Goal: Task Accomplishment & Management: Manage account settings

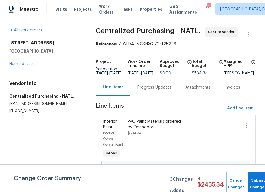
click at [81, 6] on div "Visits Projects Work Orders Tasks Properties Geo Assignments" at bounding box center [129, 9] width 149 height 12
click at [78, 11] on span "Projects" at bounding box center [83, 9] width 18 height 6
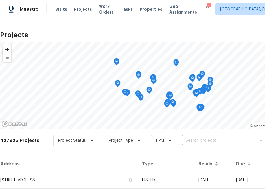
scroll to position [40, 0]
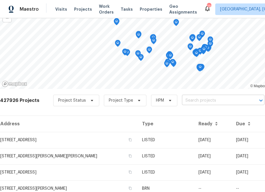
click at [204, 100] on input "text" at bounding box center [215, 100] width 66 height 9
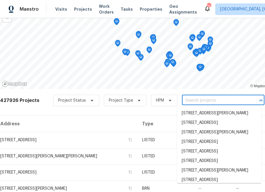
click at [204, 100] on input "text" at bounding box center [215, 100] width 66 height 9
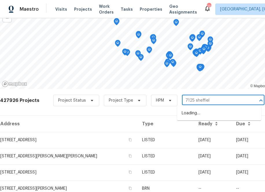
type input "7125 [GEOGRAPHIC_DATA]"
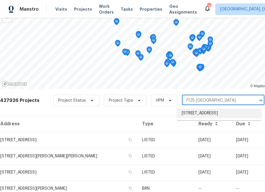
click at [187, 115] on li "[STREET_ADDRESS]" at bounding box center [219, 114] width 84 height 10
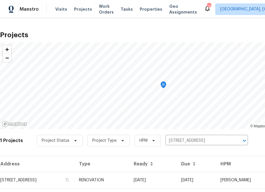
scroll to position [15, 0]
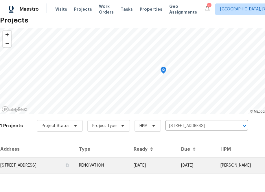
click at [69, 164] on td "[STREET_ADDRESS]" at bounding box center [37, 166] width 74 height 16
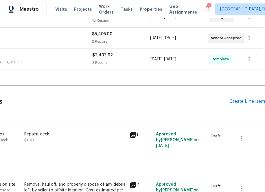
scroll to position [86, 62]
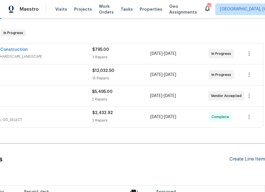
click at [246, 161] on div "Create Line Item" at bounding box center [247, 159] width 36 height 5
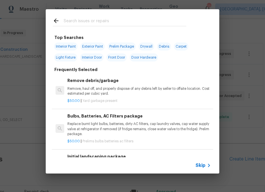
click at [89, 25] on input "text" at bounding box center [125, 21] width 123 height 9
type input "p"
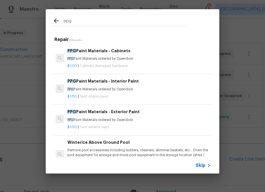
type input "ppg"
click at [140, 93] on div "$1.00 | Paint interior paint" at bounding box center [138, 95] width 143 height 7
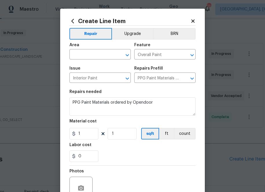
click at [76, 48] on div "Area" at bounding box center [99, 47] width 61 height 8
click at [76, 50] on div "Area" at bounding box center [99, 47] width 61 height 8
click at [77, 56] on input "text" at bounding box center [91, 55] width 45 height 9
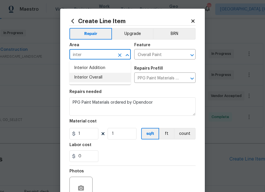
click at [85, 78] on li "Interior Overall" at bounding box center [99, 78] width 61 height 10
type input "Interior Overall"
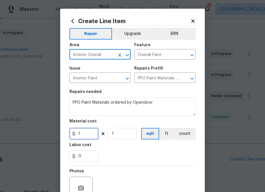
click at [84, 132] on input "1" at bounding box center [83, 134] width 29 height 12
paste input "text"
click at [85, 134] on input "1" at bounding box center [83, 134] width 29 height 12
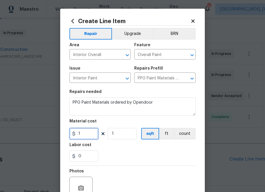
paste input "23.82"
type input "123.82"
click at [105, 143] on section "Repairs needed PPG Paint Materials ordered by Opendoor Material cost 123.82 1 s…" at bounding box center [132, 125] width 126 height 79
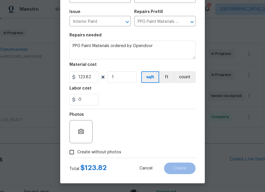
click at [108, 149] on label "Create without photos" at bounding box center [93, 152] width 55 height 11
click at [77, 149] on input "Create without photos" at bounding box center [71, 152] width 11 height 11
checkbox input "true"
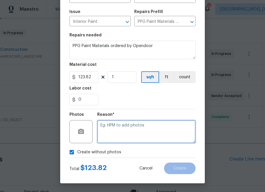
click at [122, 132] on textarea at bounding box center [146, 131] width 98 height 23
type textarea "na"
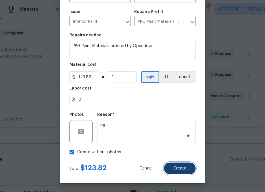
click at [177, 170] on span "Create" at bounding box center [179, 169] width 13 height 4
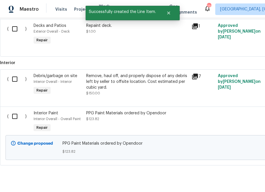
scroll to position [266, 0]
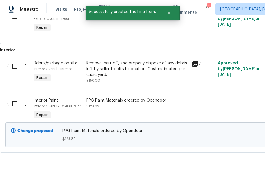
click at [15, 105] on input "checkbox" at bounding box center [17, 104] width 16 height 12
checkbox input "true"
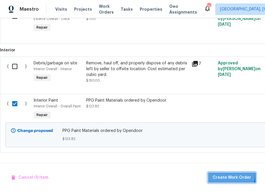
click at [230, 174] on span "Create Work Order" at bounding box center [232, 177] width 38 height 7
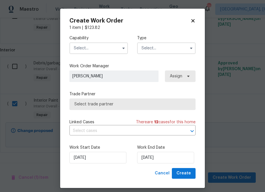
click at [111, 43] on input "text" at bounding box center [98, 49] width 58 height 12
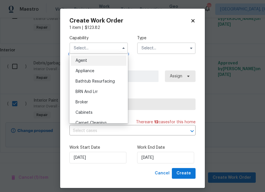
click at [111, 47] on input "text" at bounding box center [98, 49] width 58 height 12
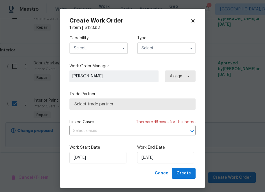
click at [111, 47] on input "text" at bounding box center [98, 49] width 58 height 12
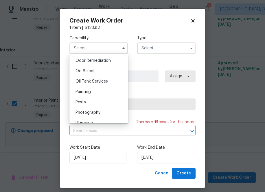
scroll to position [459, 0]
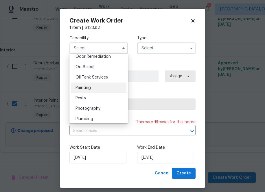
click at [101, 88] on div "Painting" at bounding box center [99, 88] width 56 height 10
type input "Painting"
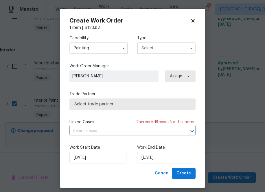
click at [162, 43] on input "text" at bounding box center [166, 49] width 58 height 12
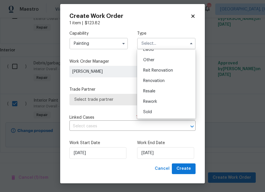
scroll to position [5, 0]
click at [162, 84] on div "Renovation" at bounding box center [167, 81] width 56 height 10
type input "Renovation"
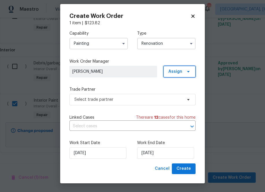
click at [176, 72] on span "Assign" at bounding box center [175, 72] width 14 height 6
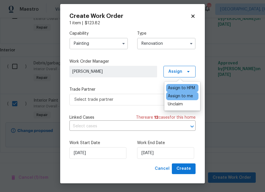
click at [176, 97] on div "Assign to me" at bounding box center [180, 96] width 25 height 6
click at [127, 87] on label "Trade Partner" at bounding box center [132, 90] width 126 height 6
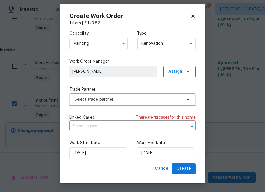
click at [127, 103] on span "Select trade partner" at bounding box center [132, 100] width 126 height 12
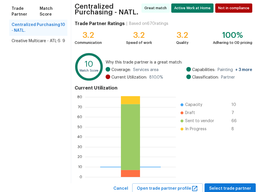
scroll to position [65, 0]
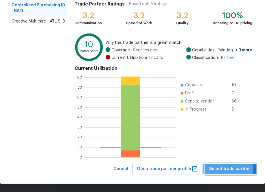
click at [224, 169] on span "Select trade partner" at bounding box center [230, 169] width 42 height 7
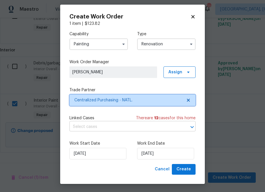
scroll to position [5, 0]
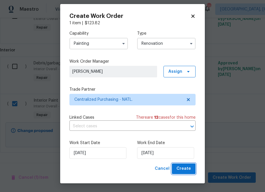
click at [189, 170] on span "Create" at bounding box center [183, 168] width 14 height 7
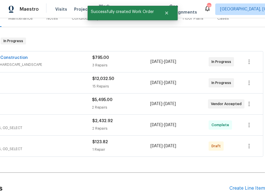
scroll to position [78, 0]
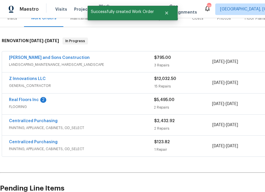
click at [32, 145] on span "Centralized Purchasing" at bounding box center [33, 142] width 49 height 6
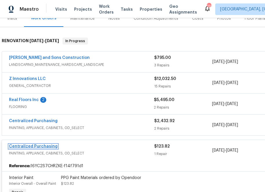
click at [32, 147] on link "Centralized Purchasing" at bounding box center [33, 147] width 49 height 4
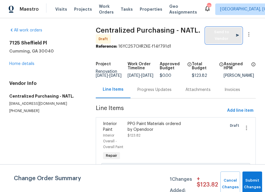
click at [215, 40] on span "Send to Vendor" at bounding box center [224, 35] width 30 height 13
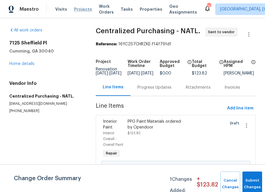
click at [80, 9] on span "Projects" at bounding box center [83, 9] width 18 height 6
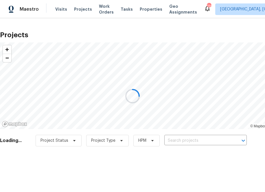
click at [198, 144] on div at bounding box center [132, 96] width 265 height 192
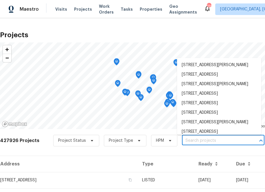
click at [198, 141] on input "text" at bounding box center [215, 141] width 66 height 9
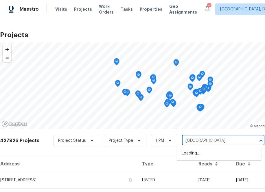
type input "7125 [GEOGRAPHIC_DATA]"
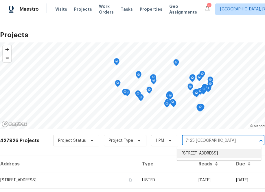
click at [189, 154] on li "[STREET_ADDRESS]" at bounding box center [219, 154] width 84 height 10
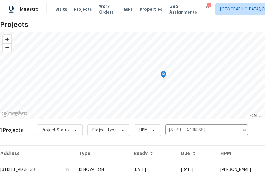
scroll to position [15, 0]
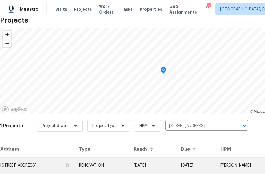
click at [55, 170] on td "[STREET_ADDRESS]" at bounding box center [37, 166] width 74 height 16
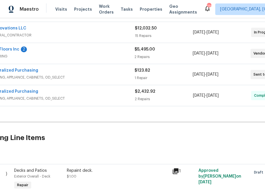
scroll to position [128, 0]
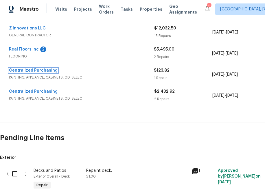
click at [45, 71] on link "Centralized Purchasing" at bounding box center [33, 71] width 49 height 4
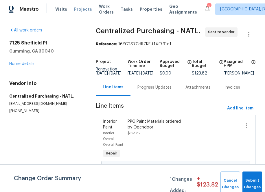
click at [83, 10] on span "Projects" at bounding box center [83, 9] width 18 height 6
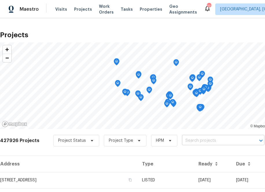
click at [216, 142] on input "text" at bounding box center [215, 141] width 66 height 9
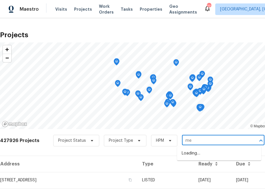
type input "m"
type input "1618 e racine pl"
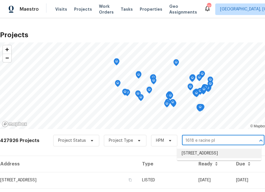
click at [202, 152] on li "[STREET_ADDRESS]" at bounding box center [219, 154] width 84 height 10
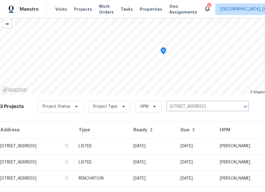
scroll to position [47, 0]
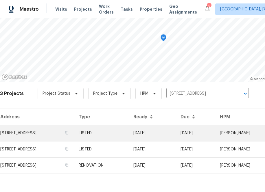
click at [55, 133] on td "[STREET_ADDRESS]" at bounding box center [37, 133] width 74 height 16
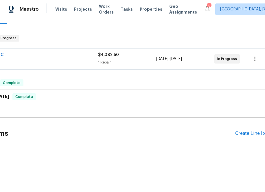
scroll to position [81, 62]
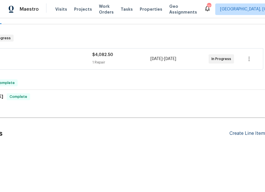
click at [244, 132] on div "Create Line Item" at bounding box center [247, 133] width 36 height 5
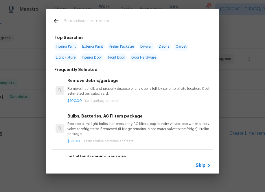
click at [101, 22] on input "text" at bounding box center [125, 21] width 123 height 9
type input "ppg"
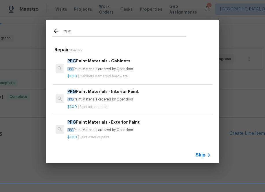
click at [91, 100] on p "PPG Paint Materials ordered by Opendoor" at bounding box center [138, 99] width 143 height 5
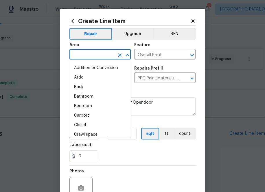
click at [94, 56] on input "text" at bounding box center [91, 55] width 45 height 9
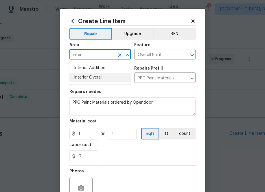
click at [97, 75] on li "Interior Overall" at bounding box center [99, 78] width 61 height 10
type input "Interior Overall"
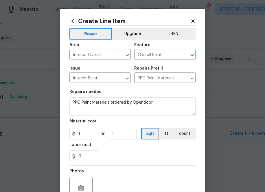
click at [161, 94] on div "Repairs needed" at bounding box center [132, 94] width 126 height 8
click at [85, 134] on input "1" at bounding box center [83, 134] width 29 height 12
paste input "671.5"
type input "671.51"
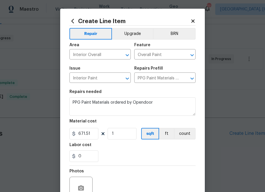
click at [114, 153] on div "0" at bounding box center [132, 157] width 126 height 12
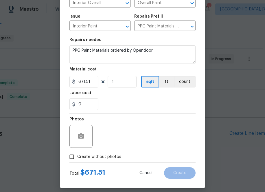
scroll to position [57, 0]
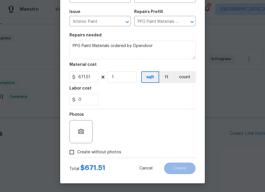
click at [110, 152] on span "Create without photos" at bounding box center [99, 153] width 44 height 6
click at [77, 152] on input "Create without photos" at bounding box center [71, 152] width 11 height 11
checkbox input "true"
click at [132, 119] on div "Reason*" at bounding box center [146, 117] width 98 height 8
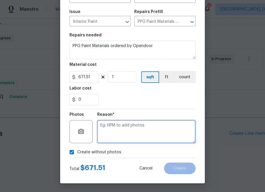
click at [132, 132] on textarea at bounding box center [146, 131] width 98 height 23
type textarea "na"
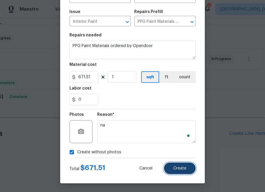
click at [172, 165] on button "Create" at bounding box center [180, 169] width 32 height 12
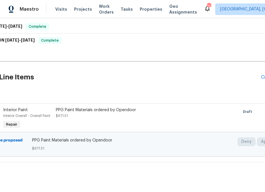
scroll to position [137, 0]
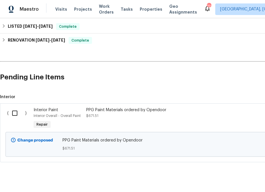
click at [15, 113] on input "checkbox" at bounding box center [17, 113] width 16 height 12
checkbox input "true"
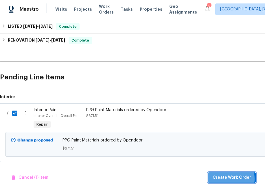
click at [225, 179] on span "Create Work Order" at bounding box center [232, 177] width 38 height 7
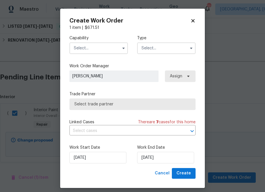
click at [87, 49] on input "text" at bounding box center [98, 49] width 58 height 12
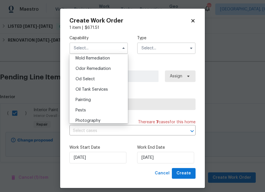
scroll to position [480, 0]
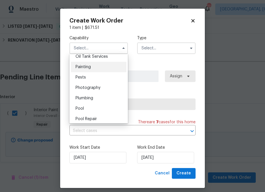
click at [97, 67] on div "Painting" at bounding box center [99, 67] width 56 height 10
type input "Painting"
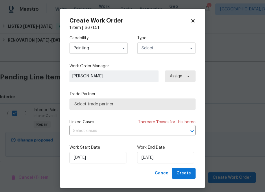
click at [142, 53] on input "text" at bounding box center [166, 49] width 58 height 12
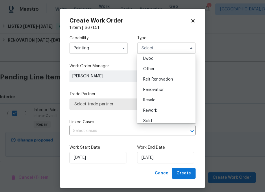
scroll to position [67, 0]
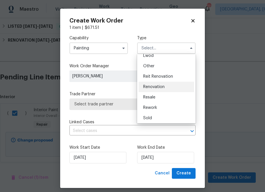
click at [168, 89] on div "Renovation" at bounding box center [167, 87] width 56 height 10
type input "Renovation"
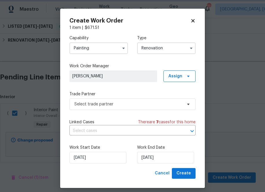
scroll to position [0, 0]
click at [180, 80] on span "Assign" at bounding box center [179, 77] width 32 height 12
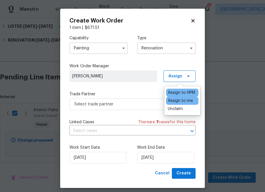
click at [179, 103] on div "Assign to me" at bounding box center [180, 101] width 25 height 6
click at [136, 88] on div "Capability Painting Type Renovation Work Order Manager [PERSON_NAME] Assign Tra…" at bounding box center [132, 100] width 126 height 138
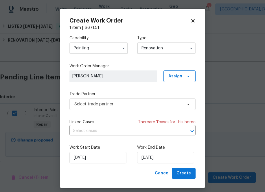
click at [153, 110] on div "Capability Painting Type Renovation Work Order Manager [PERSON_NAME] Assign Tra…" at bounding box center [132, 100] width 126 height 138
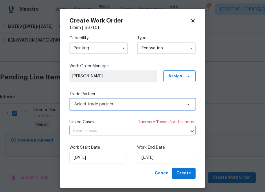
click at [152, 106] on span "Select trade partner" at bounding box center [128, 105] width 108 height 6
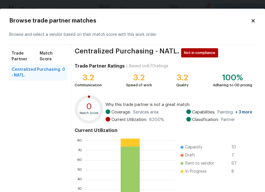
scroll to position [62, 0]
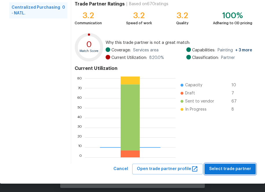
click at [238, 172] on span "Select trade partner" at bounding box center [230, 169] width 42 height 7
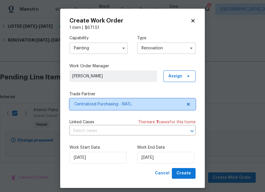
scroll to position [0, 0]
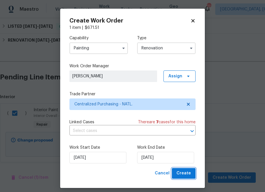
click at [188, 177] on span "Create" at bounding box center [183, 173] width 14 height 7
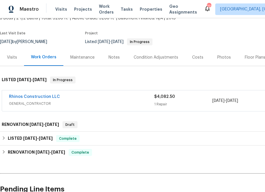
scroll to position [78, 0]
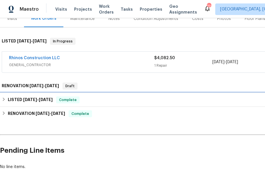
click at [5, 99] on icon at bounding box center [4, 99] width 4 height 4
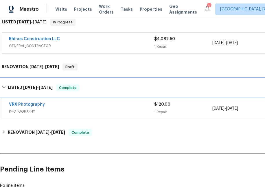
scroll to position [48, 0]
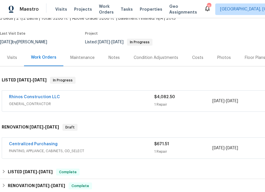
scroll to position [54, 0]
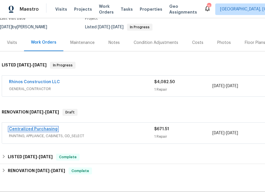
click at [49, 129] on link "Centralized Purchasing" at bounding box center [33, 129] width 49 height 4
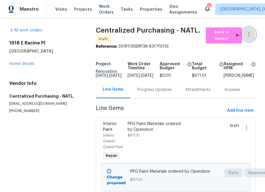
click at [249, 33] on icon "button" at bounding box center [248, 34] width 7 height 7
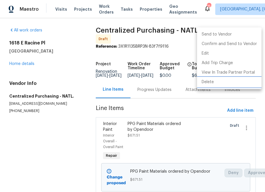
click at [219, 83] on li "Delete" at bounding box center [229, 83] width 65 height 10
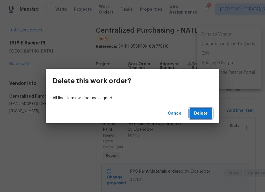
click at [201, 113] on span "Delete" at bounding box center [201, 113] width 14 height 7
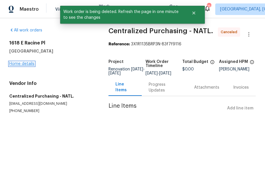
click at [23, 64] on link "Home details" at bounding box center [21, 64] width 25 height 4
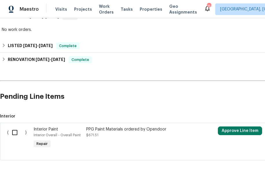
scroll to position [157, 0]
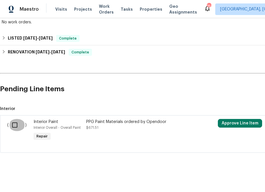
click at [14, 125] on input "checkbox" at bounding box center [17, 125] width 16 height 12
checkbox input "true"
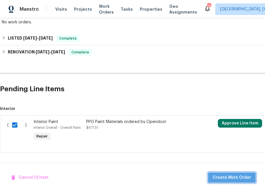
click at [240, 178] on span "Create Work Order" at bounding box center [232, 177] width 38 height 7
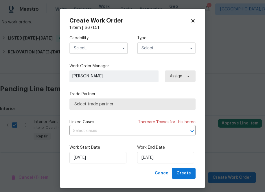
click at [119, 47] on span at bounding box center [123, 48] width 9 height 9
click at [108, 49] on input "text" at bounding box center [98, 49] width 58 height 12
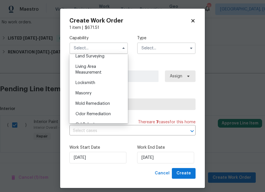
scroll to position [445, 0]
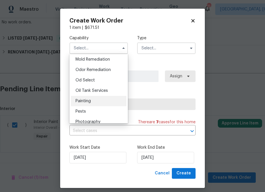
click at [96, 102] on div "Painting" at bounding box center [99, 101] width 56 height 10
type input "Painting"
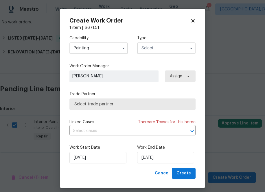
click at [152, 45] on input "text" at bounding box center [166, 49] width 58 height 12
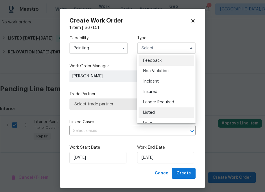
click at [151, 110] on div "Listed" at bounding box center [167, 113] width 56 height 10
type input "Listed"
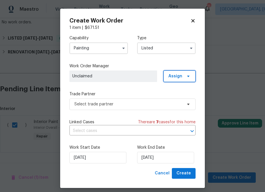
click at [174, 76] on span "Assign" at bounding box center [175, 76] width 14 height 6
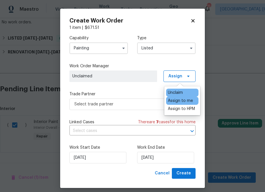
click at [172, 100] on div "Assign to me" at bounding box center [180, 101] width 25 height 6
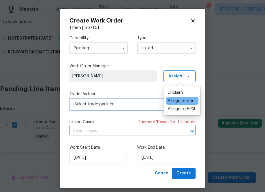
click at [136, 104] on span "Select trade partner" at bounding box center [128, 105] width 108 height 6
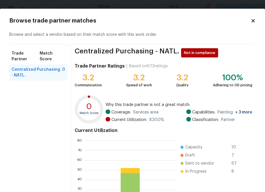
scroll to position [62, 0]
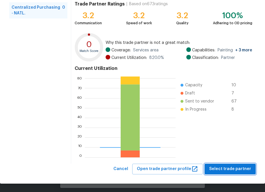
click at [235, 170] on span "Select trade partner" at bounding box center [230, 169] width 42 height 7
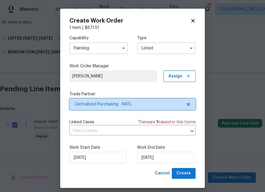
scroll to position [0, 0]
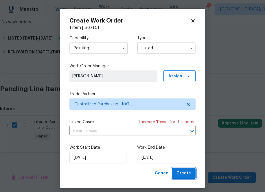
click at [186, 175] on span "Create" at bounding box center [183, 173] width 14 height 7
checkbox input "false"
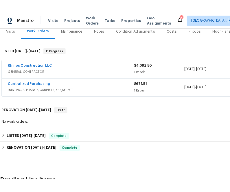
scroll to position [73, 0]
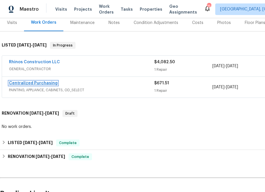
click at [48, 82] on link "Centralized Purchasing" at bounding box center [33, 83] width 49 height 4
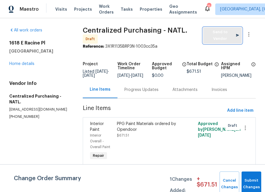
click at [216, 35] on span "Send to Vendor" at bounding box center [222, 35] width 33 height 13
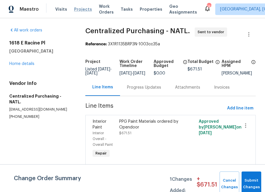
click at [78, 10] on span "Projects" at bounding box center [83, 9] width 18 height 6
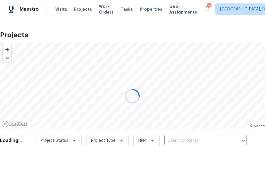
click at [202, 138] on div at bounding box center [132, 96] width 265 height 192
click at [206, 141] on div at bounding box center [132, 96] width 265 height 192
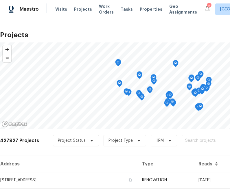
click at [192, 141] on input "text" at bounding box center [215, 141] width 66 height 9
type input "78 blue pine"
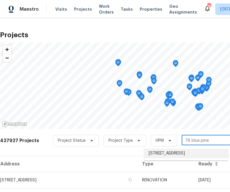
click at [159, 150] on li "78 Blue Pine Ct, Jasper, GA 30143" at bounding box center [186, 154] width 84 height 10
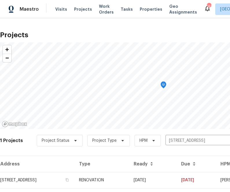
scroll to position [15, 0]
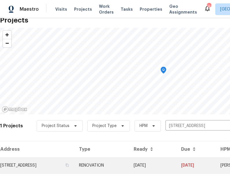
click at [45, 168] on td "78 Blue Pine Ct, Jasper, GA 30143" at bounding box center [37, 166] width 74 height 16
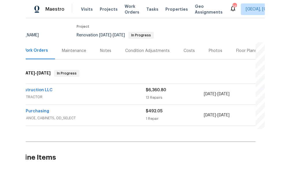
scroll to position [45, 0]
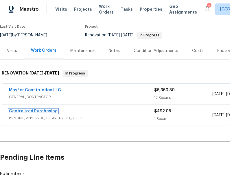
click at [31, 112] on link "Centralized Purchasing" at bounding box center [33, 111] width 49 height 4
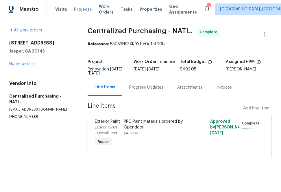
click at [79, 10] on span "Projects" at bounding box center [83, 9] width 18 height 6
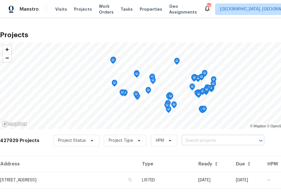
click at [191, 139] on input "text" at bounding box center [215, 141] width 66 height 9
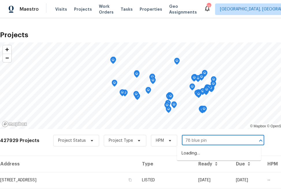
type input "78 blue pine"
click at [183, 156] on li "78 Blue Pine Ct, Jasper, GA 30143" at bounding box center [219, 154] width 84 height 10
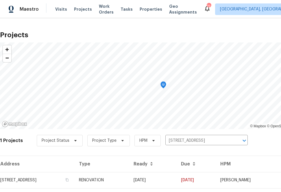
scroll to position [15, 0]
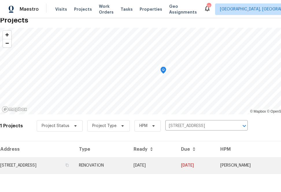
click at [41, 158] on td "78 Blue Pine Ct, Jasper, GA 30143" at bounding box center [37, 166] width 74 height 16
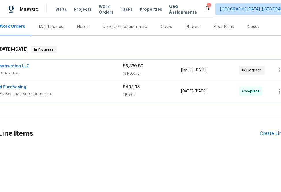
scroll to position [69, 46]
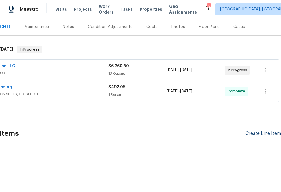
click at [253, 134] on div "Create Line Item" at bounding box center [264, 133] width 36 height 5
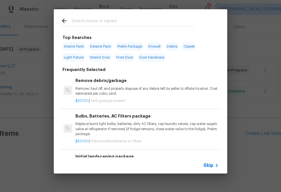
click at [146, 21] on input "text" at bounding box center [133, 21] width 123 height 9
type input "ppg"
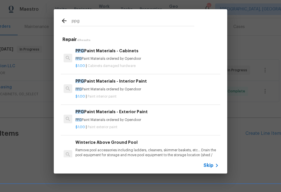
click at [110, 58] on p "PPG Paint Materials ordered by Opendoor" at bounding box center [146, 58] width 143 height 5
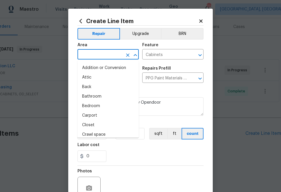
click at [101, 51] on input "text" at bounding box center [100, 55] width 45 height 9
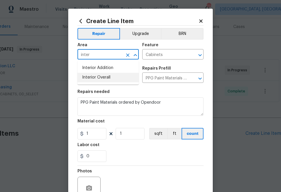
click at [103, 78] on li "Interior Overall" at bounding box center [108, 78] width 61 height 10
type input "Interior Overall"
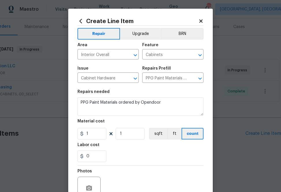
click at [161, 65] on div "Issue Cabinet Hardware ​ Repairs Prefill PPG Paint Materials - Cabinets $1.00 ​" at bounding box center [141, 74] width 126 height 23
click at [91, 133] on input "1" at bounding box center [92, 134] width 29 height 12
paste input "36.0720212"
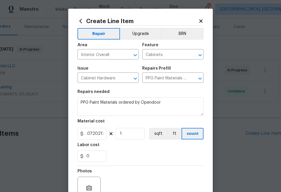
type input "136.07"
click at [133, 152] on div "0" at bounding box center [141, 157] width 126 height 12
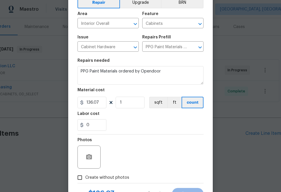
scroll to position [41, 0]
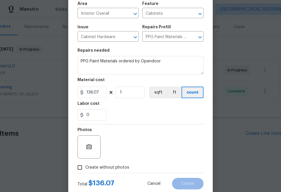
click at [109, 167] on span "Create without photos" at bounding box center [107, 168] width 44 height 6
click at [85, 167] on input "Create without photos" at bounding box center [79, 167] width 11 height 11
checkbox input "true"
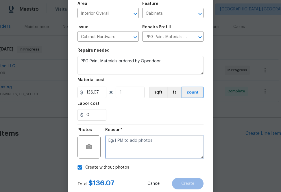
click at [122, 153] on textarea at bounding box center [154, 147] width 98 height 23
type textarea "na"
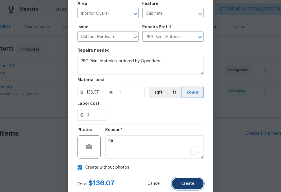
click at [187, 185] on span "Create" at bounding box center [187, 184] width 13 height 4
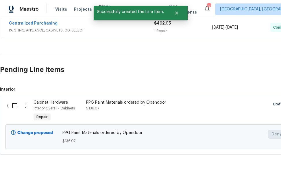
scroll to position [135, 0]
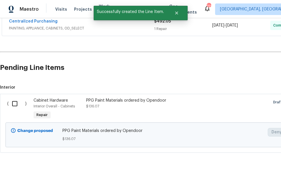
click at [15, 103] on input "checkbox" at bounding box center [17, 104] width 16 height 12
checkbox input "true"
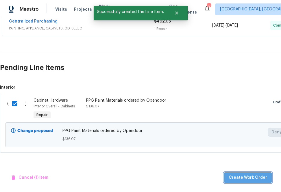
click at [255, 181] on span "Create Work Order" at bounding box center [248, 177] width 38 height 7
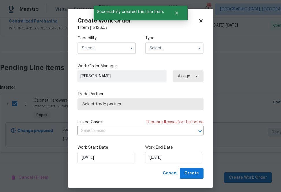
click at [116, 48] on input "text" at bounding box center [107, 49] width 58 height 12
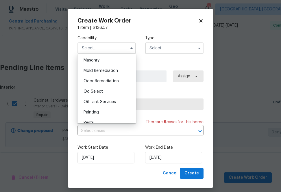
scroll to position [445, 0]
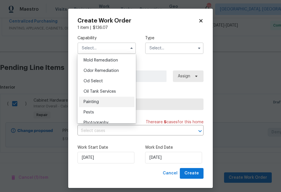
click at [102, 101] on div "Painting" at bounding box center [107, 102] width 56 height 10
type input "Painting"
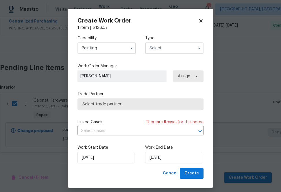
click at [157, 45] on input "text" at bounding box center [174, 49] width 58 height 12
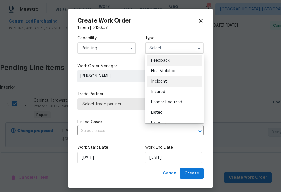
scroll to position [69, 0]
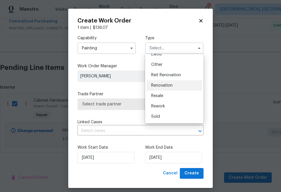
click at [166, 83] on div "Renovation" at bounding box center [175, 85] width 56 height 10
type input "Renovation"
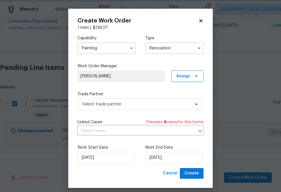
scroll to position [0, 0]
click at [185, 74] on span "Assign" at bounding box center [183, 76] width 14 height 6
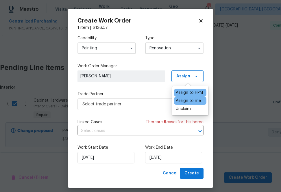
click at [184, 101] on div "Assign to me" at bounding box center [188, 101] width 25 height 6
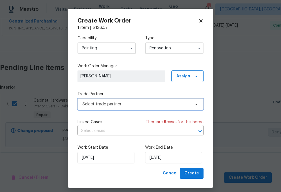
click at [134, 103] on span "Select trade partner" at bounding box center [136, 105] width 108 height 6
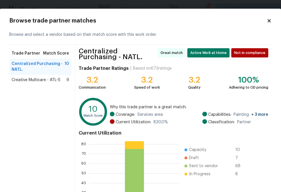
scroll to position [65, 0]
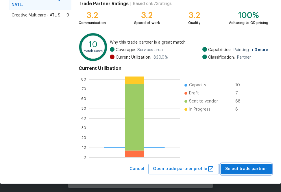
click at [245, 172] on span "Select trade partner" at bounding box center [246, 169] width 42 height 7
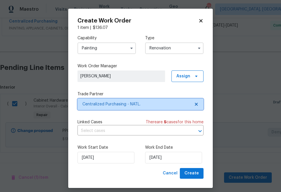
scroll to position [0, 0]
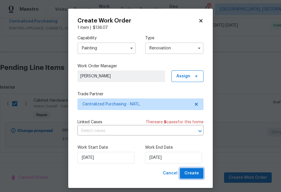
click at [191, 171] on span "Create" at bounding box center [192, 173] width 14 height 7
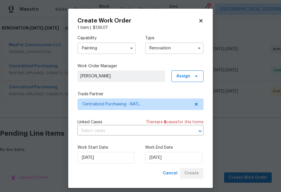
scroll to position [91, 0]
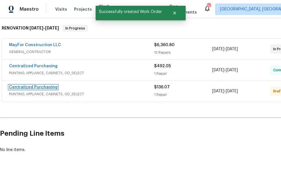
click at [40, 88] on link "Centralized Purchasing" at bounding box center [33, 87] width 49 height 4
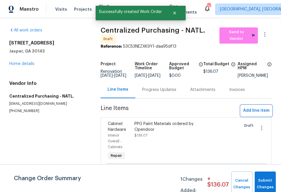
click at [254, 113] on span "Add line item" at bounding box center [256, 110] width 26 height 7
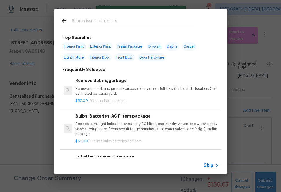
click at [126, 24] on input "text" at bounding box center [133, 21] width 123 height 9
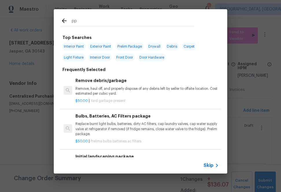
type input "ppg"
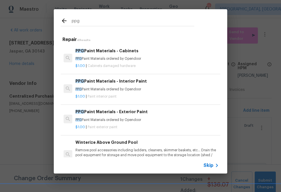
click at [106, 124] on div "$1.00 | Paint exterior paint" at bounding box center [146, 126] width 143 height 7
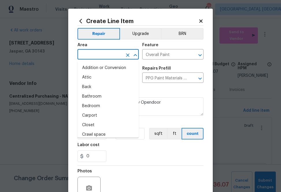
click at [116, 53] on input "text" at bounding box center [100, 55] width 45 height 9
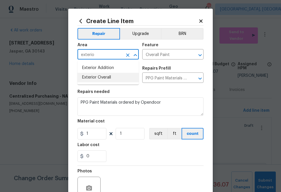
click at [106, 79] on li "Exterior Overall" at bounding box center [108, 78] width 61 height 10
type input "Exterior Overall"
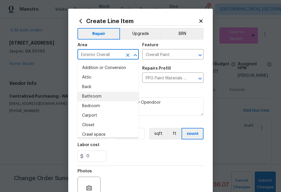
drag, startPoint x: 169, startPoint y: 93, endPoint x: 163, endPoint y: 93, distance: 6.1
click at [169, 93] on div "Repairs needed" at bounding box center [141, 94] width 126 height 8
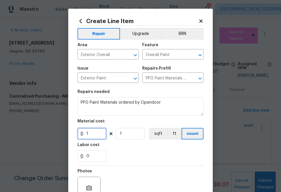
click at [96, 139] on input "1" at bounding box center [92, 134] width 29 height 12
paste input "200.6679788"
click at [96, 134] on input "1200.6679788" at bounding box center [92, 134] width 29 height 12
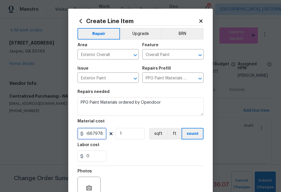
click at [96, 134] on input "1200.6679788" at bounding box center [92, 134] width 29 height 12
paste input "text"
paste input "200.6679788"
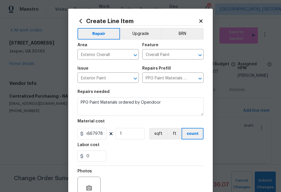
type input "200.67"
click at [126, 152] on div "0" at bounding box center [141, 157] width 126 height 12
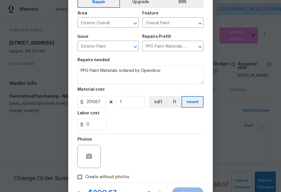
scroll to position [46, 0]
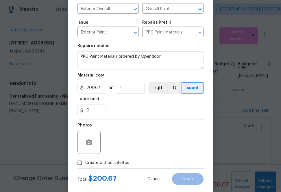
click at [106, 160] on span "Create without photos" at bounding box center [107, 163] width 44 height 6
click at [85, 160] on input "Create without photos" at bounding box center [79, 163] width 11 height 11
checkbox input "true"
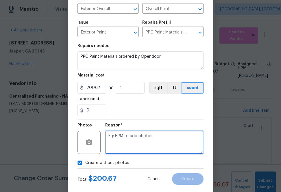
click at [121, 145] on textarea at bounding box center [154, 142] width 98 height 23
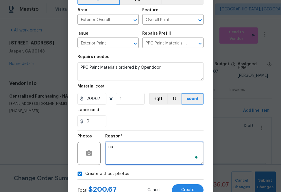
scroll to position [57, 0]
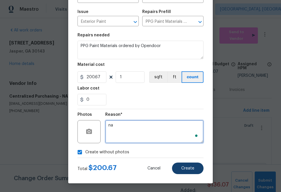
type textarea "na"
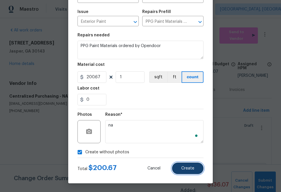
click at [191, 172] on button "Create" at bounding box center [188, 169] width 32 height 12
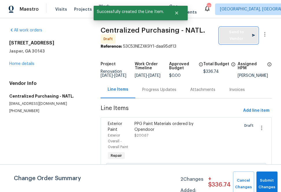
click at [232, 36] on span "Send to Vendor" at bounding box center [238, 35] width 33 height 13
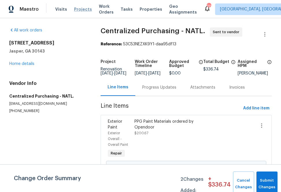
click at [74, 8] on span "Projects" at bounding box center [83, 9] width 18 height 6
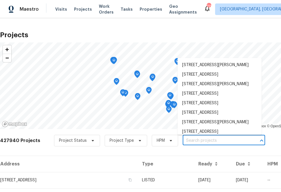
click at [196, 142] on input "text" at bounding box center [216, 141] width 66 height 9
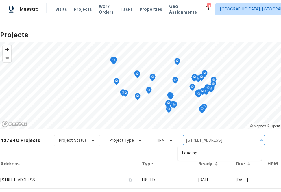
type input "3815 cherokee blvd"
click at [205, 153] on li "3815 Cherokee Blvd, New Braunfels, TX 78132" at bounding box center [220, 154] width 84 height 10
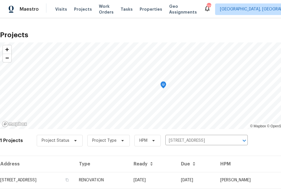
scroll to position [15, 0]
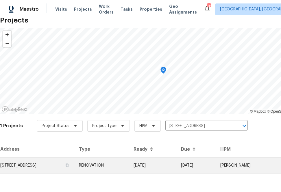
click at [74, 158] on td "3815 Cherokee Blvd, New Braunfels, TX 78132" at bounding box center [37, 166] width 74 height 16
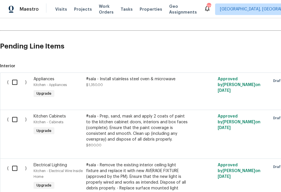
scroll to position [290, 46]
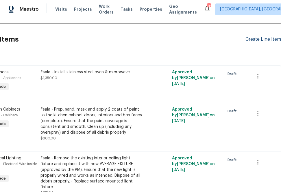
click at [263, 37] on div "Create Line Item" at bounding box center [264, 39] width 36 height 5
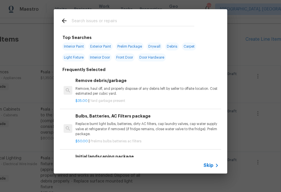
click at [165, 20] on input "text" at bounding box center [133, 21] width 123 height 9
type input "ppg"
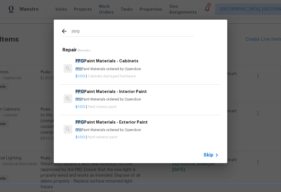
click at [100, 94] on h6 "PPG Paint Materials - Interior Paint" at bounding box center [146, 92] width 143 height 6
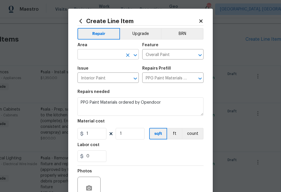
click at [106, 56] on input "text" at bounding box center [100, 55] width 45 height 9
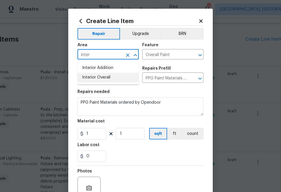
click at [104, 81] on li "Interior Overall" at bounding box center [108, 78] width 61 height 10
type input "Interior Overall"
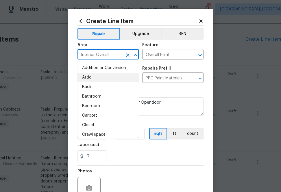
click at [150, 87] on section "Repairs needed PPG Paint Materials ordered by Opendoor Material cost 1 1 sqft f…" at bounding box center [141, 125] width 126 height 79
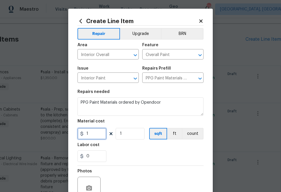
click at [93, 135] on input "1" at bounding box center [92, 134] width 29 height 12
paste input "752.643"
type input "752.64"
click at [125, 153] on div "0" at bounding box center [141, 157] width 126 height 12
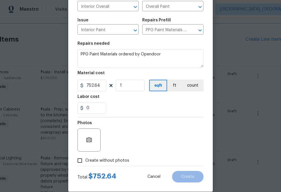
scroll to position [49, 0]
click at [115, 160] on span "Create without photos" at bounding box center [107, 161] width 44 height 6
click at [85, 160] on input "Create without photos" at bounding box center [79, 160] width 11 height 11
checkbox input "true"
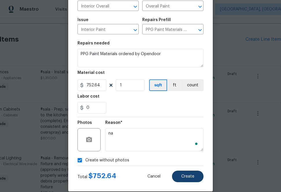
type textarea "na"
click at [182, 176] on span "Create" at bounding box center [187, 177] width 13 height 4
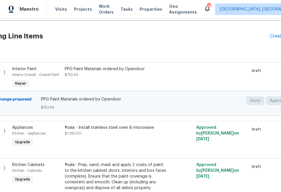
scroll to position [294, 0]
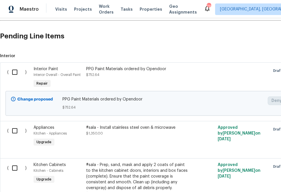
click at [14, 72] on input "checkbox" at bounding box center [17, 72] width 16 height 12
checkbox input "true"
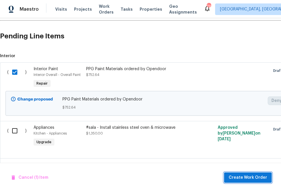
click at [236, 178] on span "Create Work Order" at bounding box center [248, 177] width 38 height 7
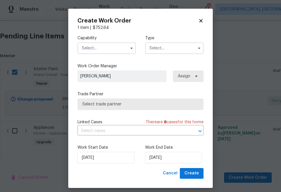
click at [105, 43] on input "text" at bounding box center [107, 49] width 58 height 12
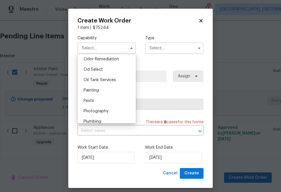
scroll to position [461, 0]
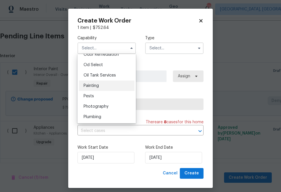
click at [100, 84] on div "Painting" at bounding box center [107, 86] width 56 height 10
type input "Painting"
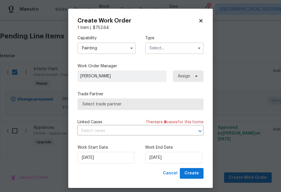
click at [162, 43] on input "text" at bounding box center [174, 49] width 58 height 12
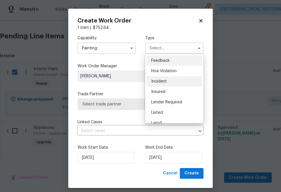
scroll to position [69, 0]
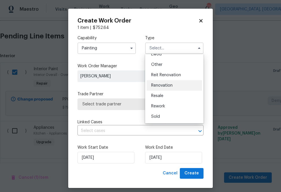
click at [157, 85] on span "Renovation" at bounding box center [161, 86] width 21 height 4
type input "Renovation"
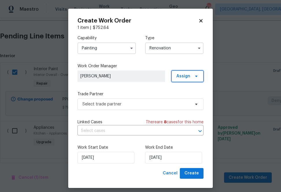
click at [180, 71] on span "Assign" at bounding box center [188, 77] width 32 height 12
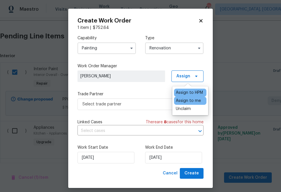
click at [177, 101] on div "Assign to me" at bounding box center [188, 101] width 25 height 6
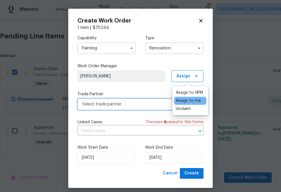
click at [141, 103] on span "Select trade partner" at bounding box center [136, 105] width 108 height 6
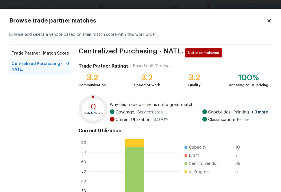
scroll to position [62, 0]
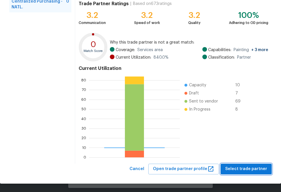
click at [241, 169] on span "Select trade partner" at bounding box center [246, 169] width 42 height 7
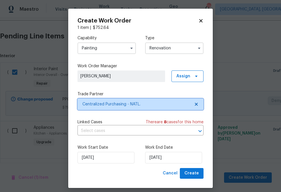
scroll to position [0, 0]
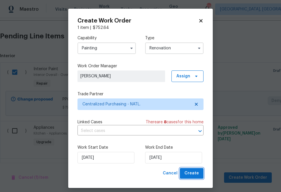
click at [191, 175] on span "Create" at bounding box center [192, 173] width 14 height 7
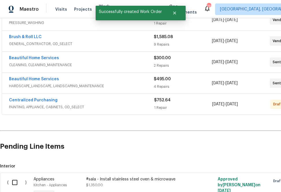
scroll to position [188, 0]
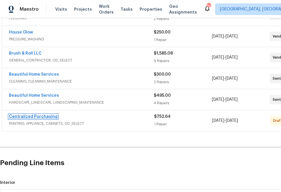
click at [25, 116] on link "Centralized Purchasing" at bounding box center [33, 117] width 49 height 4
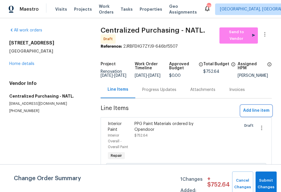
click at [252, 110] on span "Add line item" at bounding box center [256, 110] width 26 height 7
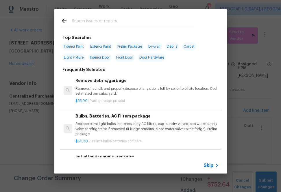
click at [121, 17] on input "text" at bounding box center [133, 21] width 123 height 9
type input "ppg"
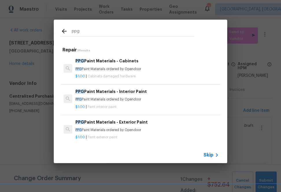
click at [125, 67] on p "PPG Paint Materials ordered by Opendoor" at bounding box center [146, 69] width 143 height 5
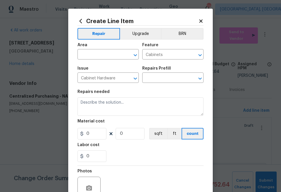
type input "PPG Paint Materials - Cabinets $1.00"
type textarea "PPG Paint Materials ordered by Opendoor"
type input "1"
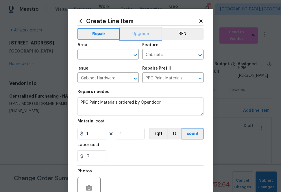
click at [132, 35] on button "Upgrade" at bounding box center [140, 34] width 41 height 12
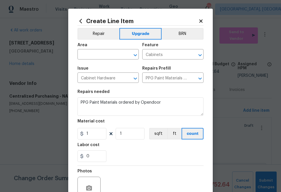
click at [102, 61] on span "Area ​" at bounding box center [108, 51] width 61 height 23
click at [102, 58] on input "text" at bounding box center [100, 55] width 45 height 9
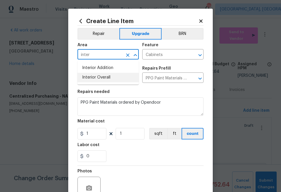
click at [121, 82] on li "Interior Overall" at bounding box center [108, 78] width 61 height 10
type input "Interior Overall"
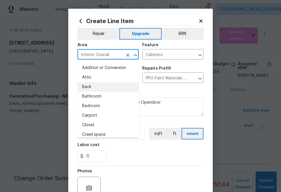
click at [160, 92] on div "Repairs needed" at bounding box center [141, 94] width 126 height 8
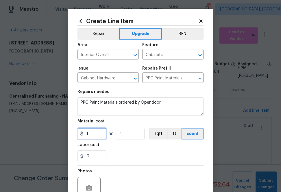
click at [93, 132] on input "1" at bounding box center [92, 134] width 29 height 12
paste input "357.367"
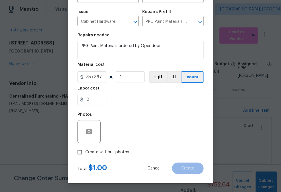
type input "357.37"
click at [139, 132] on div "Photos" at bounding box center [141, 128] width 126 height 38
click at [116, 150] on span "Create without photos" at bounding box center [107, 153] width 44 height 6
click at [85, 150] on input "Create without photos" at bounding box center [79, 152] width 11 height 11
checkbox input "true"
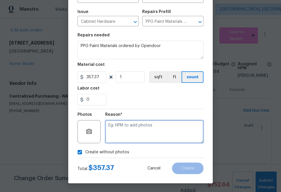
click at [143, 136] on textarea at bounding box center [154, 131] width 98 height 23
type textarea "na"
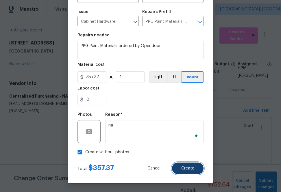
click at [185, 171] on span "Create" at bounding box center [187, 169] width 13 height 4
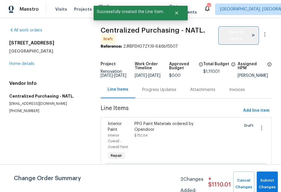
click at [228, 37] on span "Send to Vendor" at bounding box center [238, 35] width 33 height 13
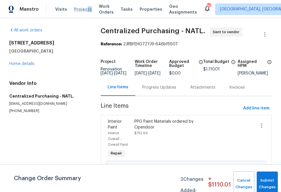
click at [84, 12] on div "Visits Projects Work Orders Tasks Properties Geo Assignments" at bounding box center [129, 9] width 149 height 12
click at [82, 9] on span "Projects" at bounding box center [83, 9] width 18 height 6
click at [253, 109] on span "Add line item" at bounding box center [256, 108] width 26 height 7
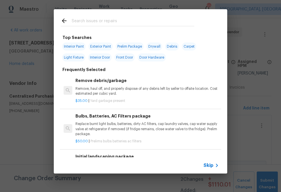
click at [98, 23] on input "text" at bounding box center [133, 21] width 123 height 9
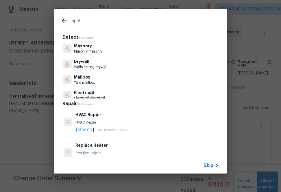
click at [95, 21] on input "appl" at bounding box center [133, 21] width 123 height 9
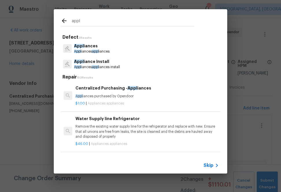
type input "app"
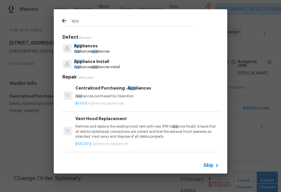
click at [85, 96] on p "App liances purchased by Opendoor" at bounding box center [146, 96] width 143 height 5
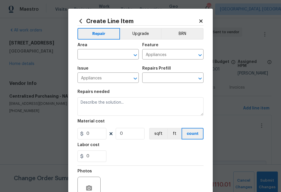
type input "Centralized Purchasing - Appliances $1.00"
type textarea "Appliances purchased by Opendoor"
type input "1"
click at [108, 56] on input "text" at bounding box center [100, 55] width 45 height 9
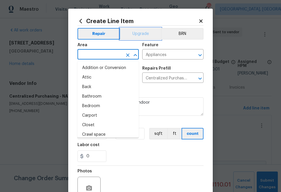
click at [128, 33] on button "Upgrade" at bounding box center [140, 34] width 41 height 12
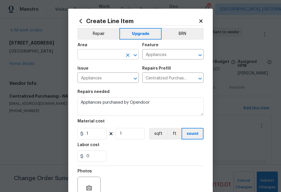
click at [106, 52] on input "text" at bounding box center [100, 55] width 45 height 9
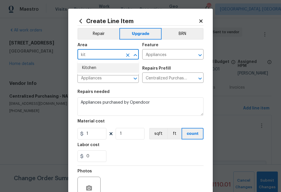
click at [106, 65] on li "Kitchen" at bounding box center [108, 68] width 61 height 10
type input "Kitchen"
click at [95, 130] on input "1" at bounding box center [92, 134] width 29 height 12
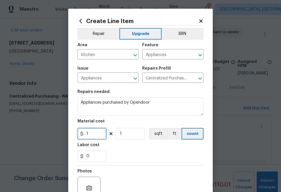
paste input "912.52"
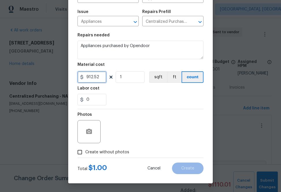
type input "912.52"
click at [108, 154] on span "Create without photos" at bounding box center [107, 153] width 44 height 6
click at [85, 154] on input "Create without photos" at bounding box center [79, 152] width 11 height 11
checkbox input "true"
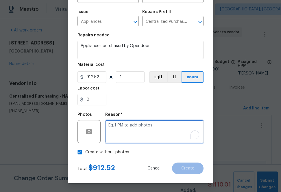
click at [119, 141] on textarea "To enrich screen reader interactions, please activate Accessibility in Grammarl…" at bounding box center [154, 131] width 98 height 23
type textarea "na"
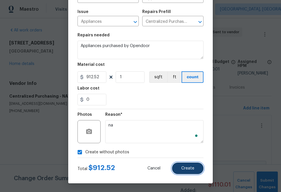
click at [178, 163] on button "Create" at bounding box center [188, 169] width 32 height 12
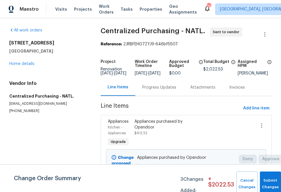
scroll to position [67, 0]
